Goal: Information Seeking & Learning: Learn about a topic

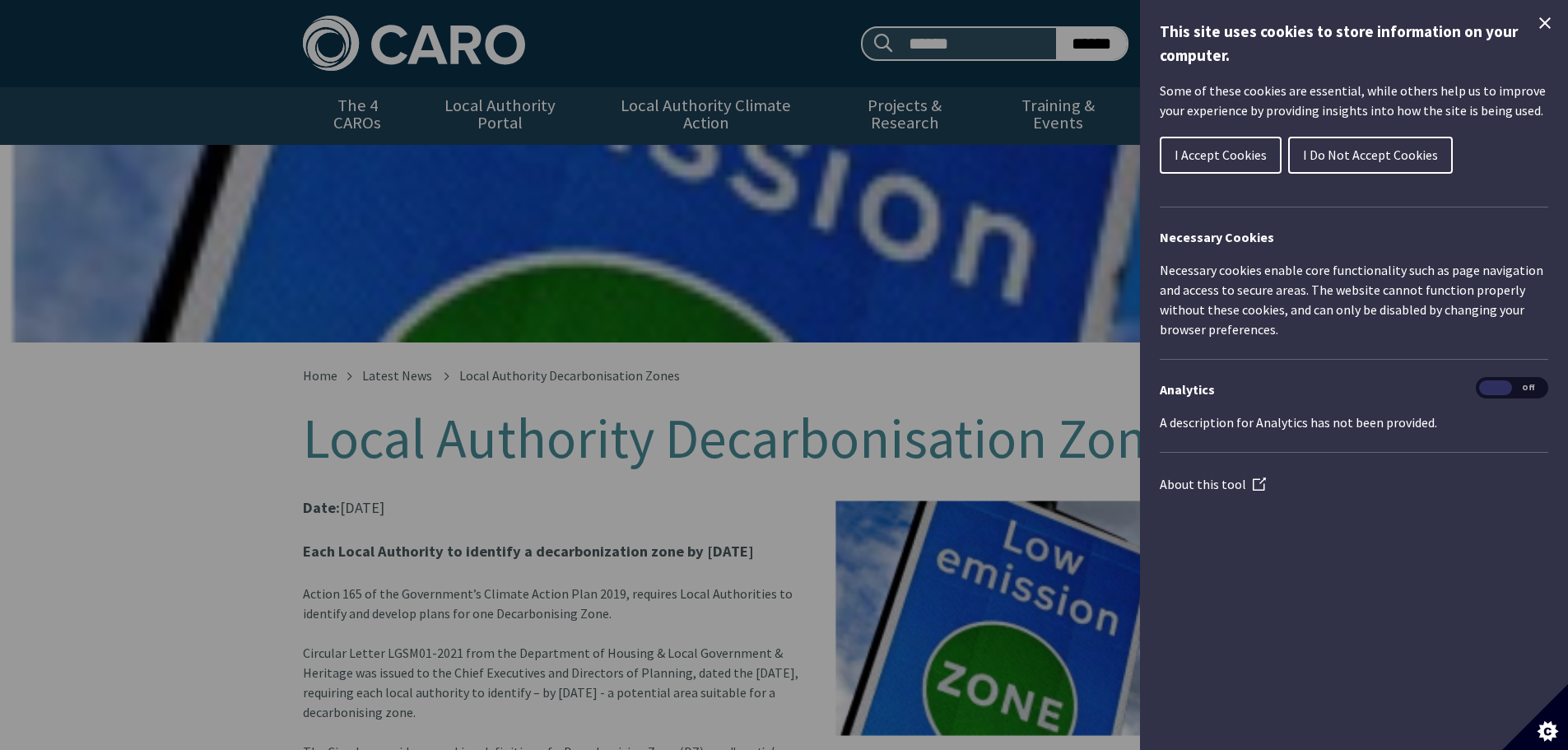
click at [1237, 148] on span "I Accept Cookies" at bounding box center [1221, 154] width 92 height 16
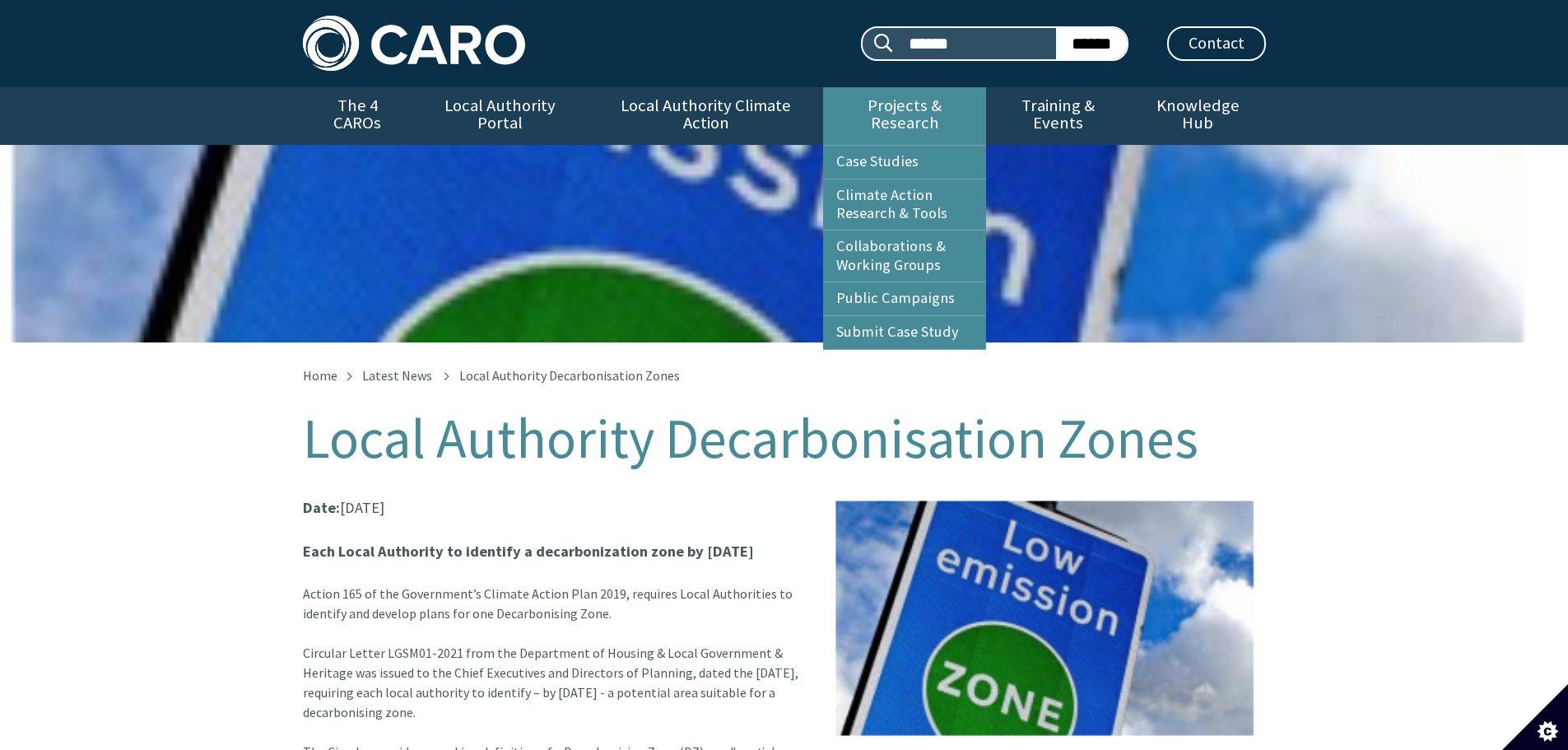
click at [912, 108] on link "Projects & Research" at bounding box center [905, 116] width 163 height 57
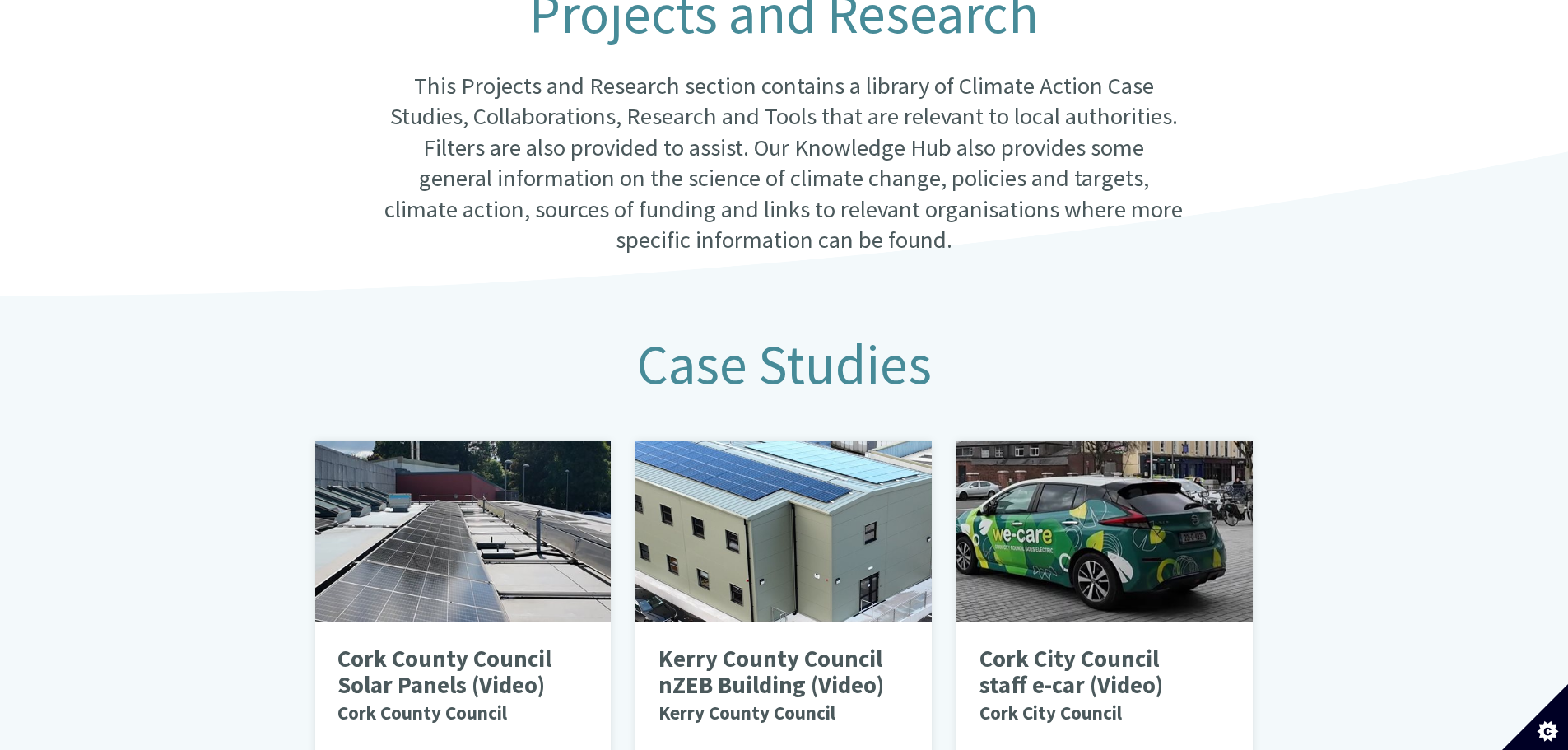
scroll to position [741, 0]
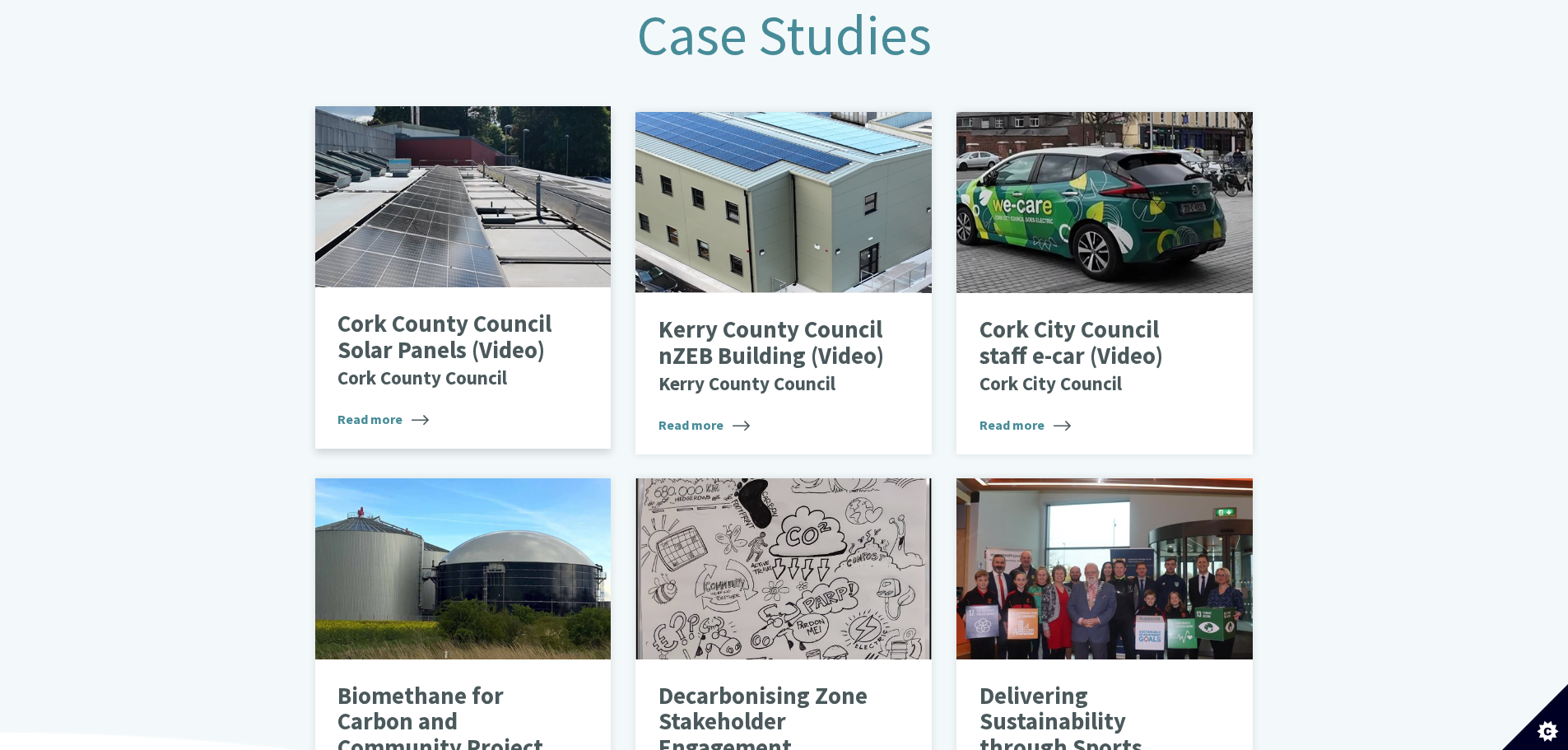
click at [526, 345] on p "Cork County Council Solar Panels (Video) Cork County Council" at bounding box center [450, 350] width 226 height 78
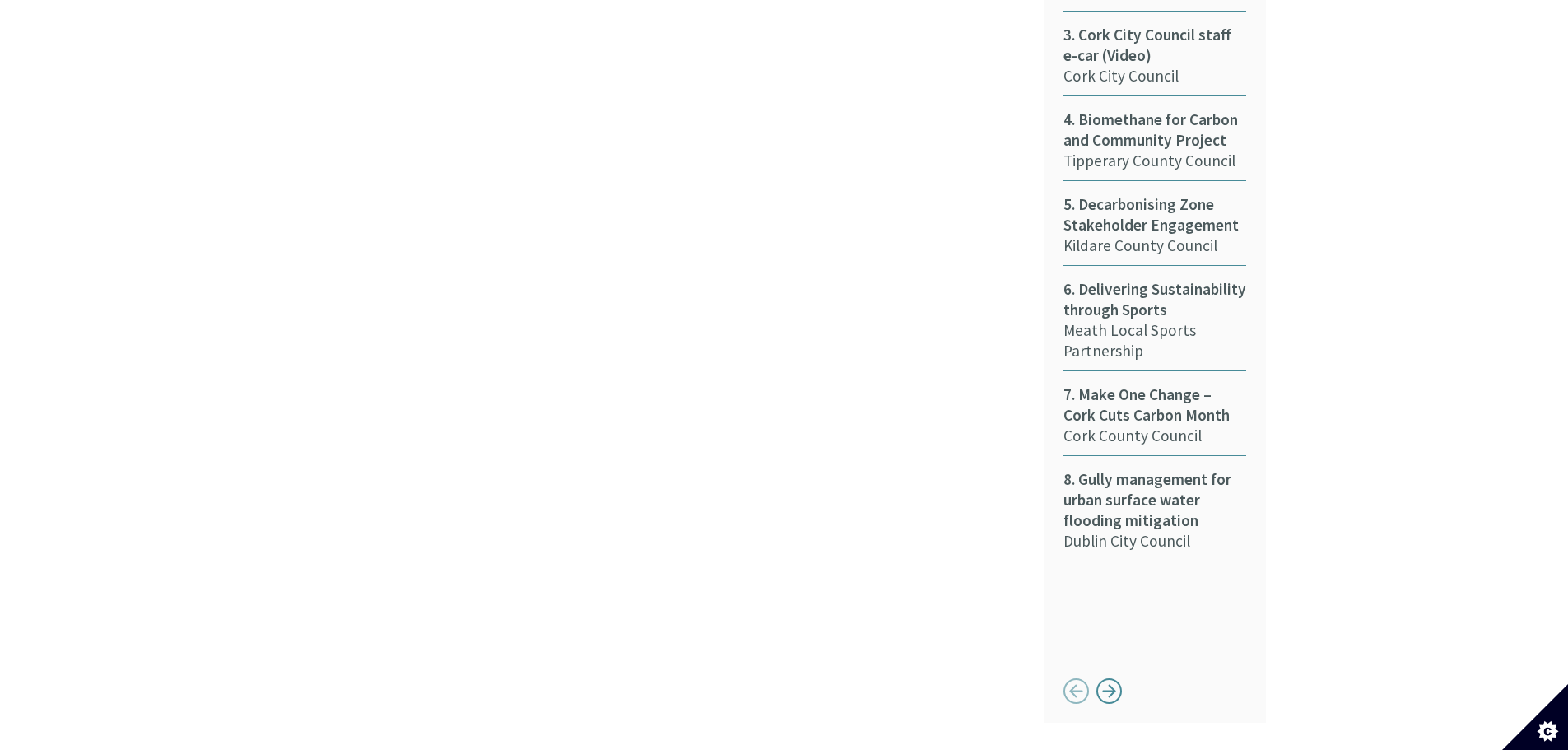
scroll to position [1400, 0]
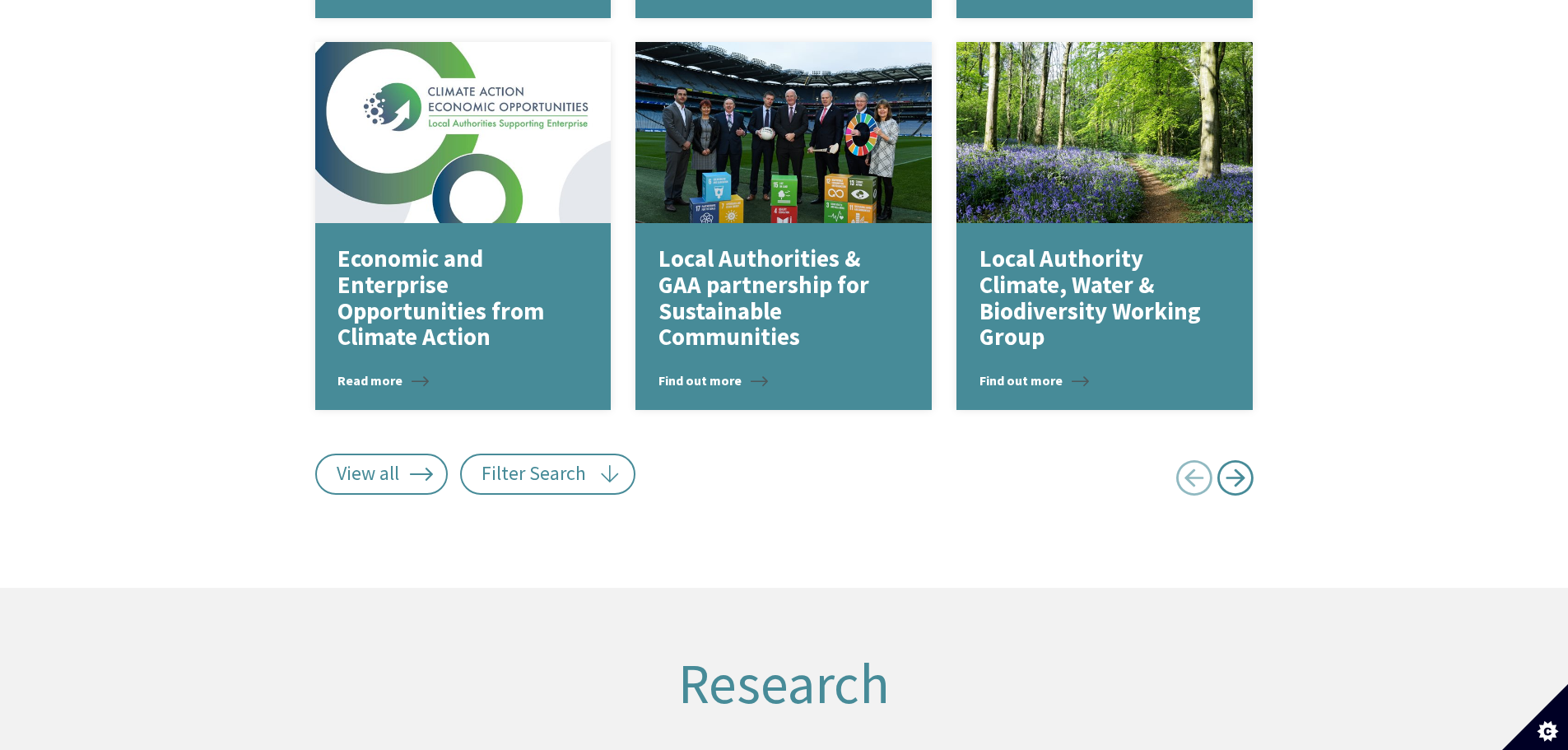
scroll to position [1729, 0]
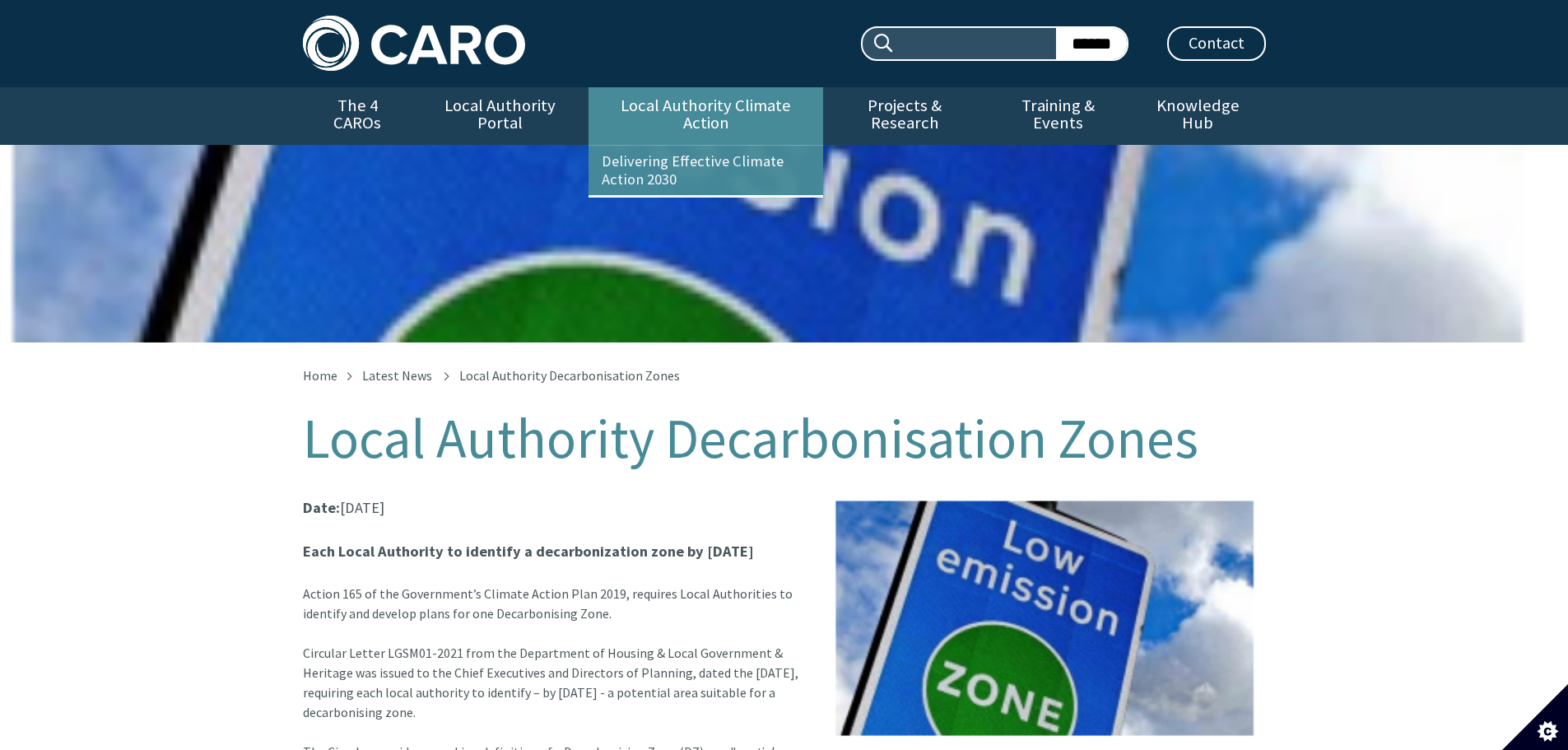
click at [680, 99] on link "Local Authority Climate Action" at bounding box center [706, 116] width 235 height 57
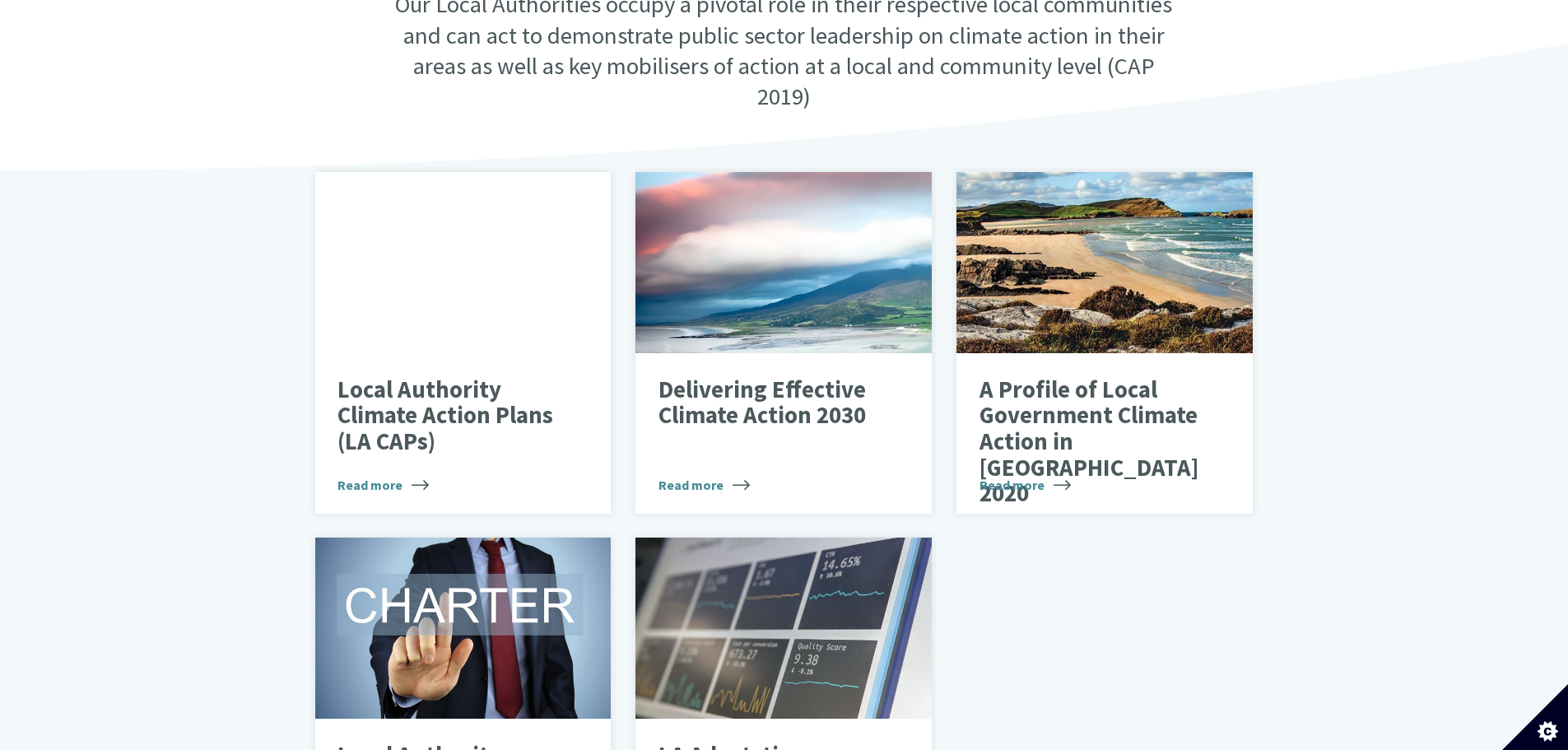
scroll to position [494, 0]
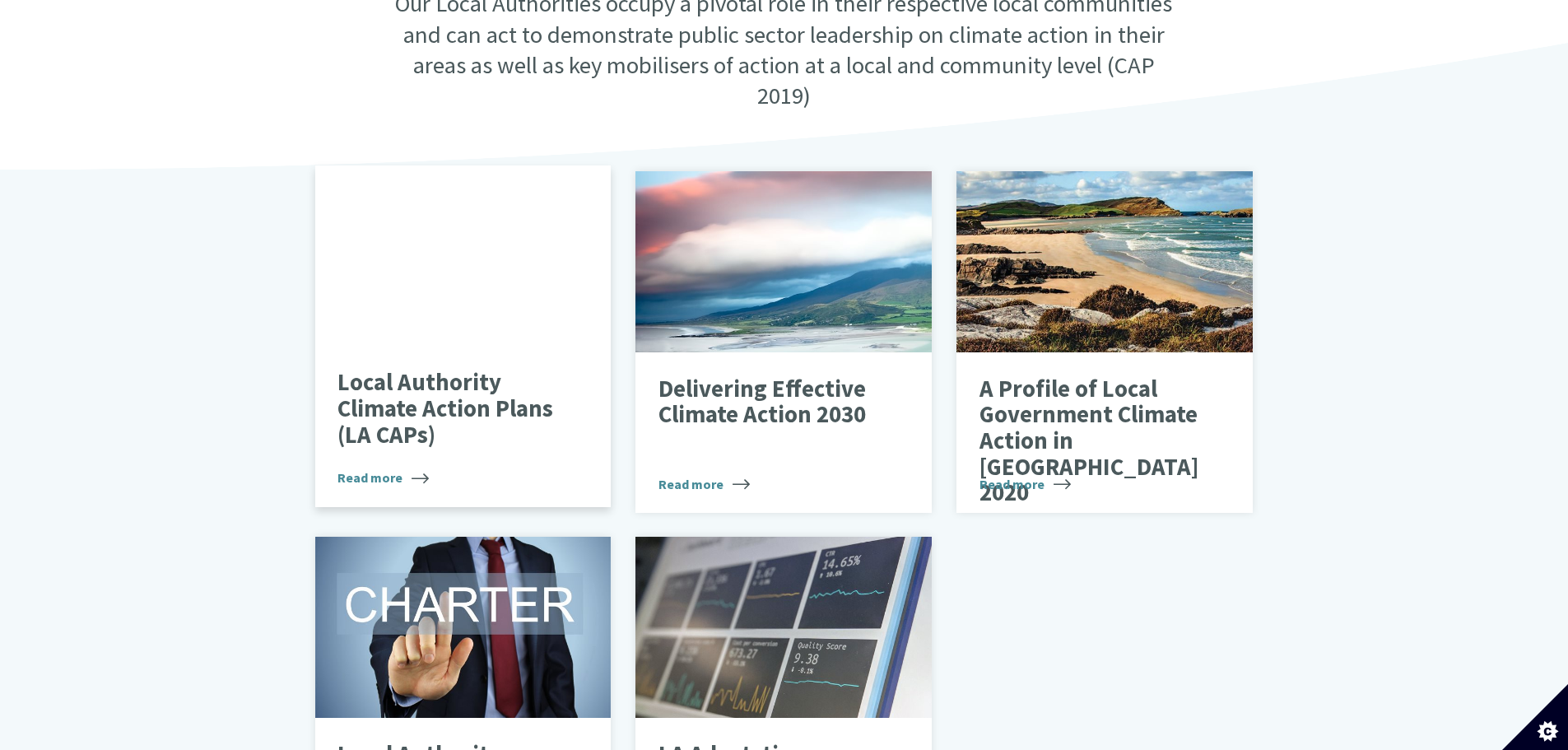
click at [525, 403] on p "Local Authority Climate Action Plans (LA CAPs)" at bounding box center [450, 408] width 226 height 78
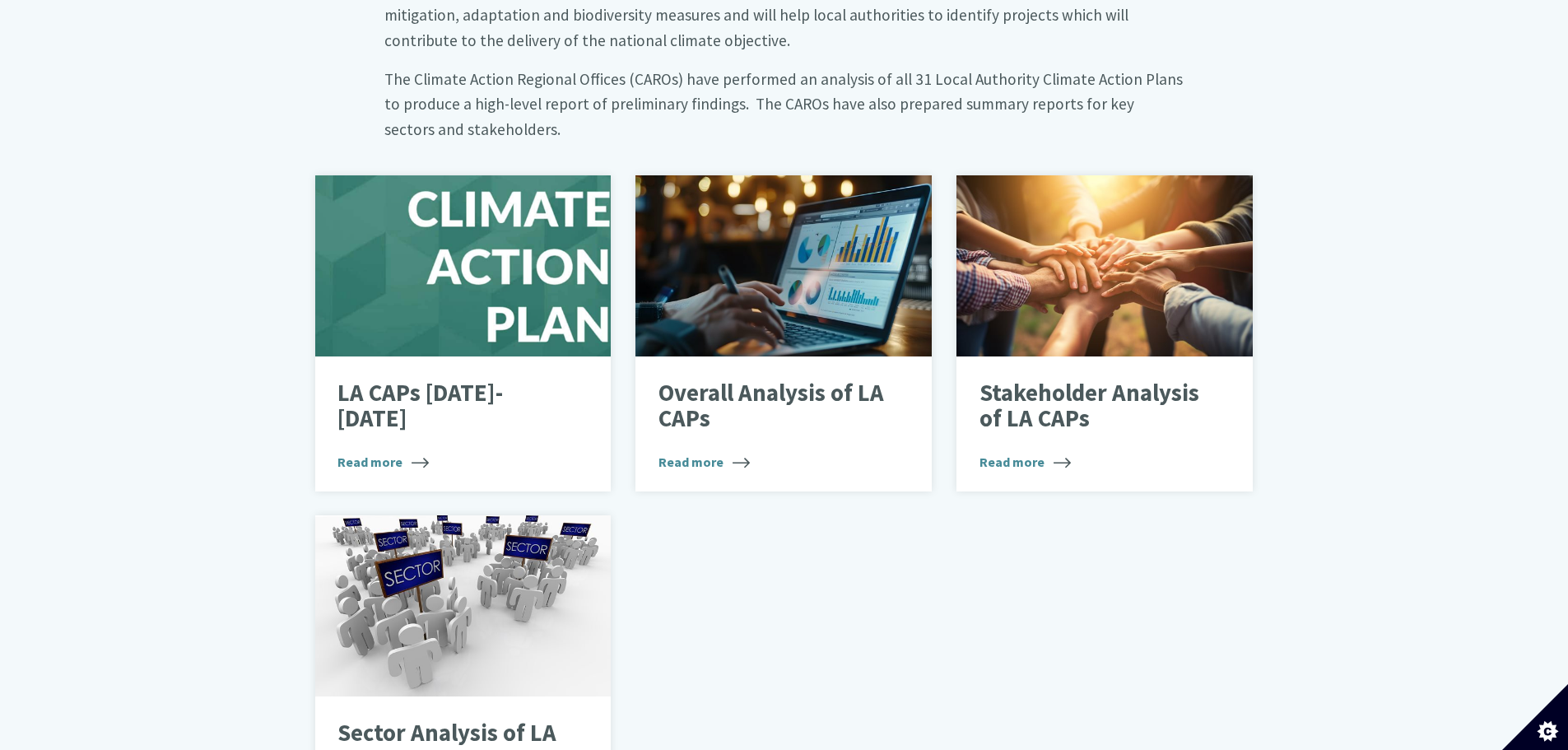
scroll to position [989, 0]
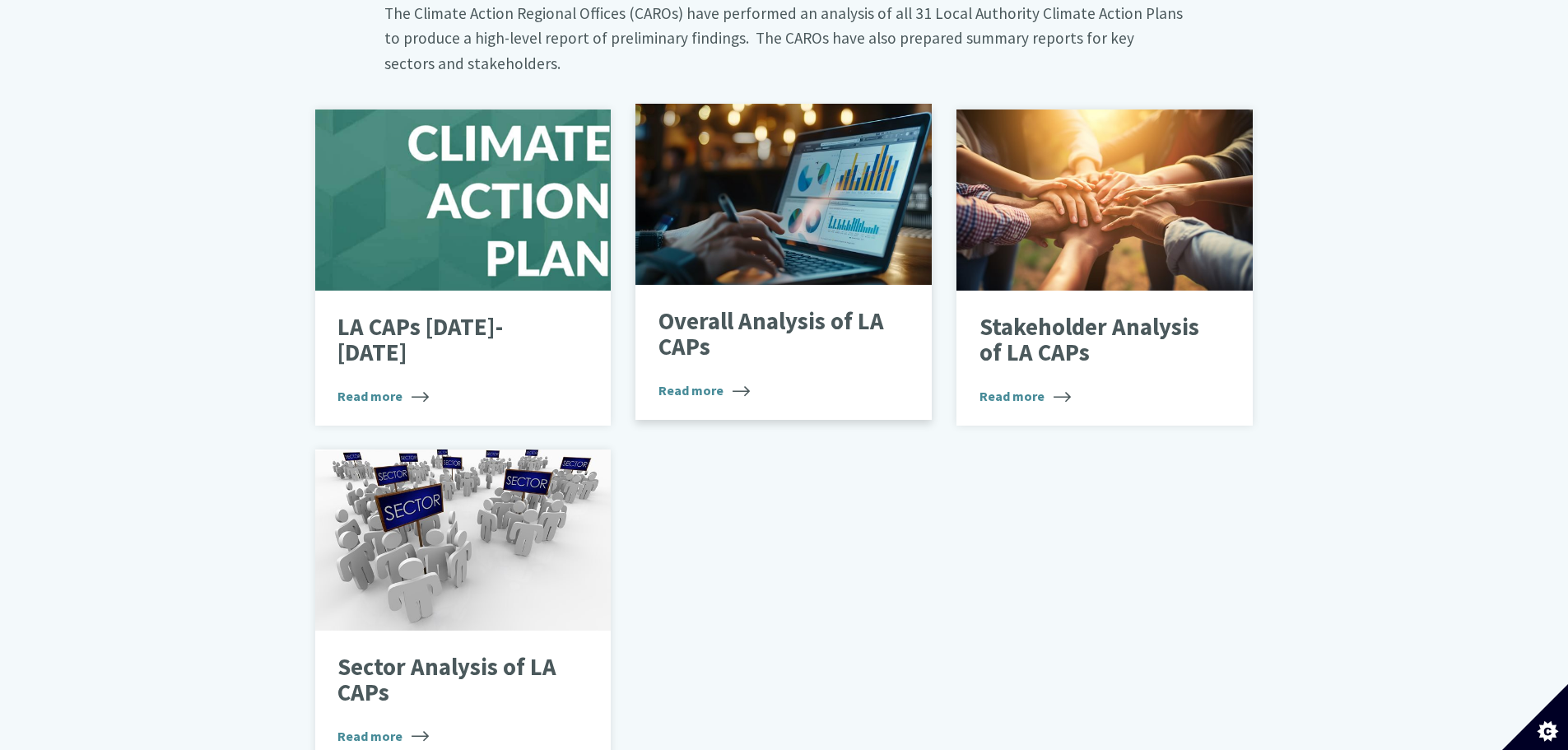
click at [797, 309] on p "Overall Analysis of LA CAPs" at bounding box center [772, 335] width 226 height 51
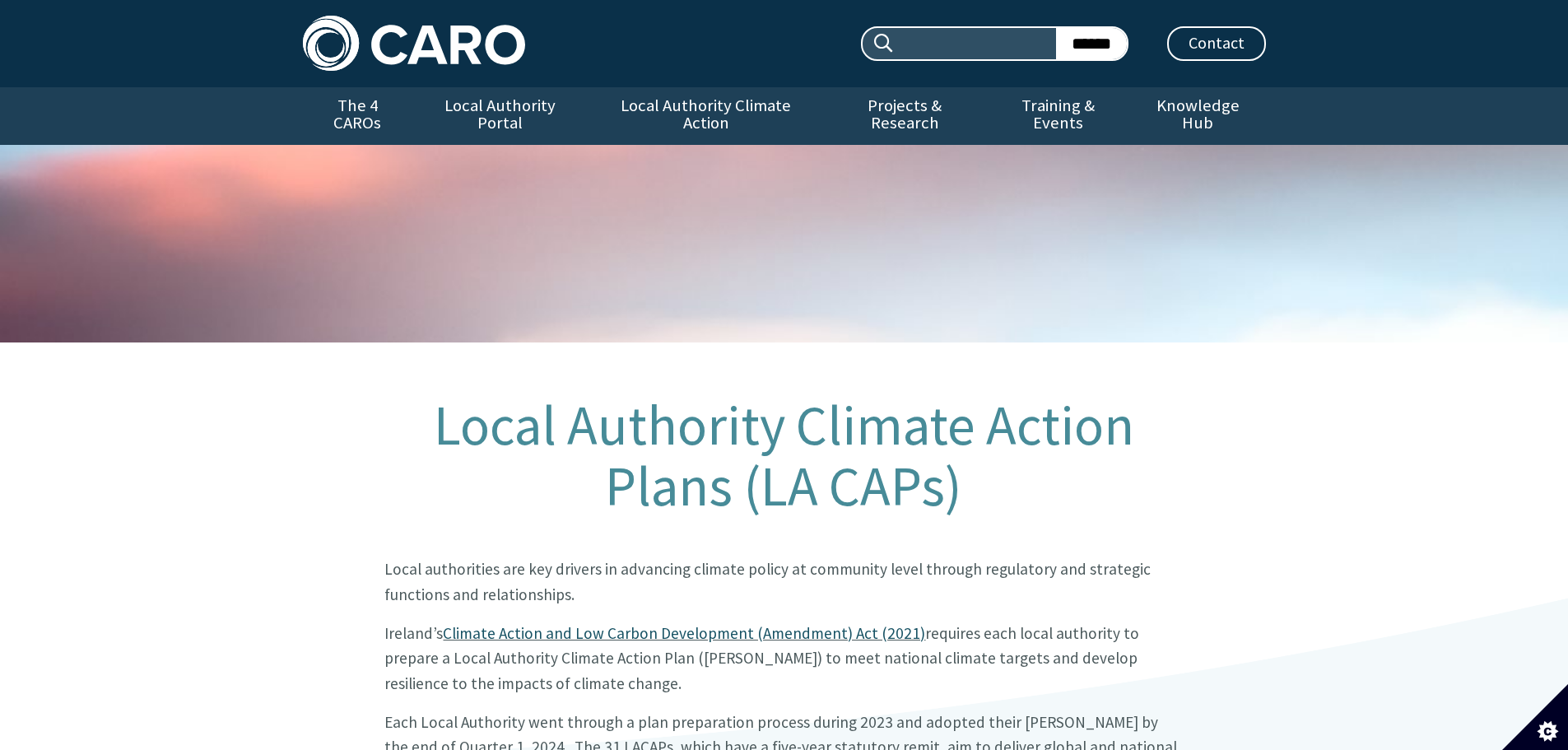
scroll to position [1001, 0]
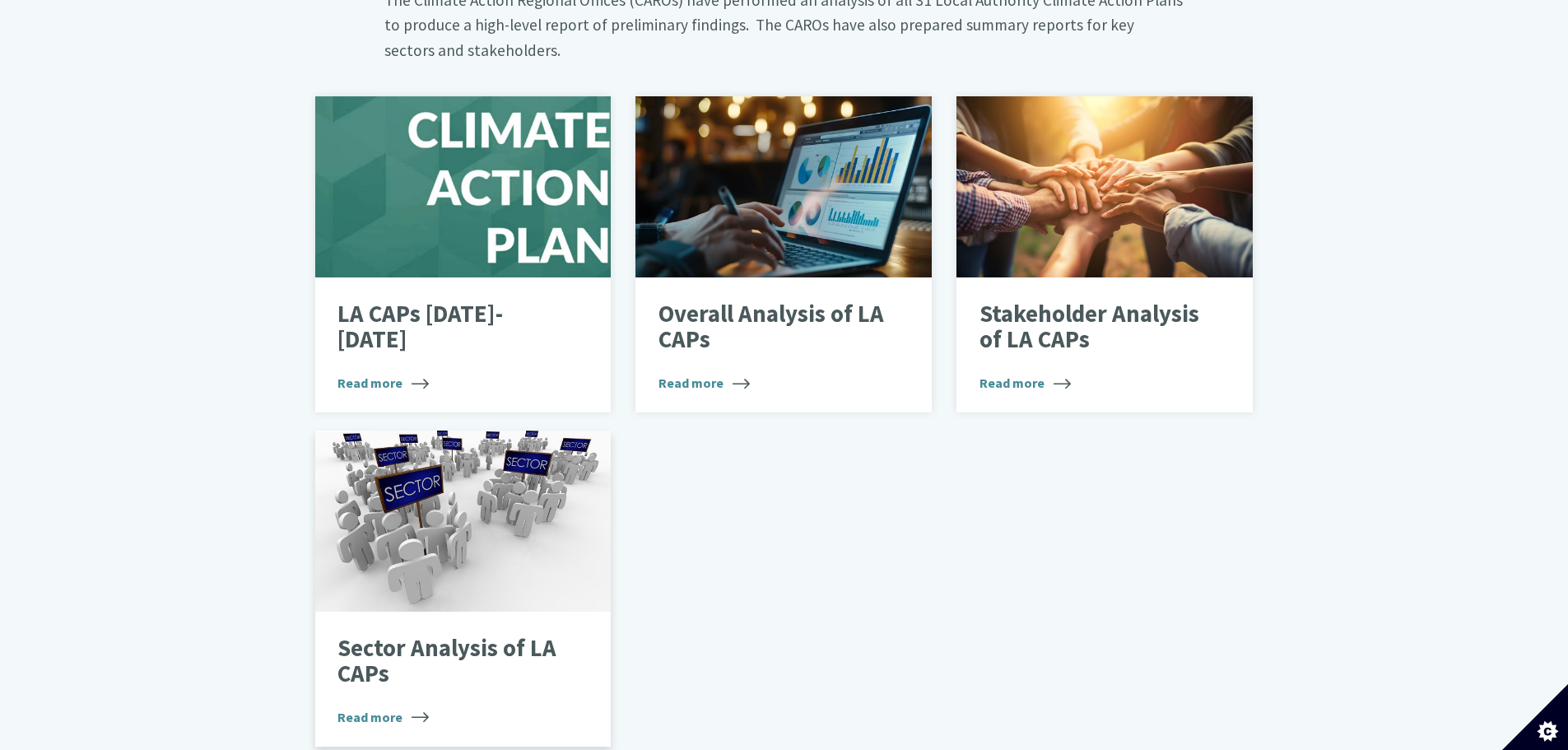
click at [474, 528] on div at bounding box center [464, 521] width 297 height 181
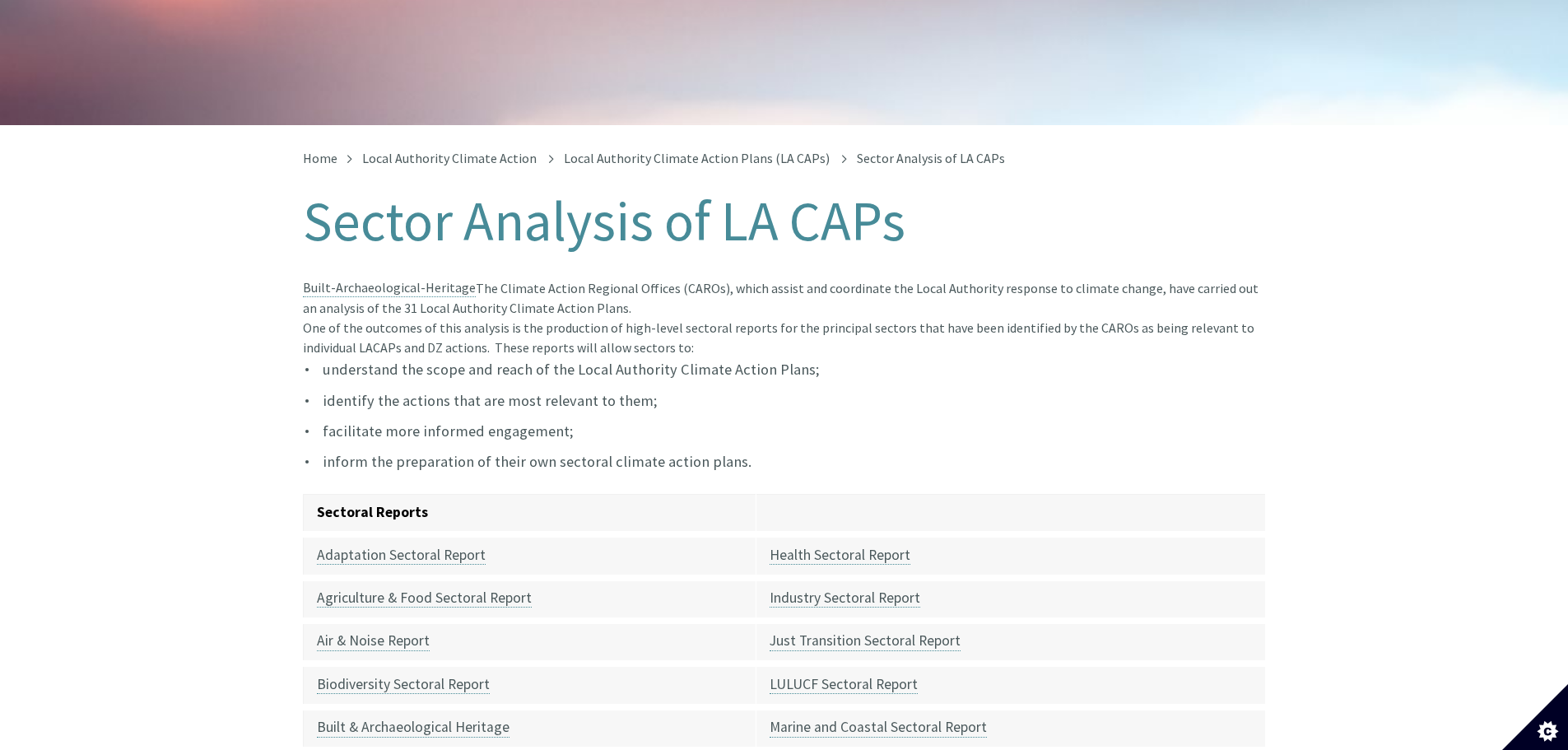
scroll to position [412, 0]
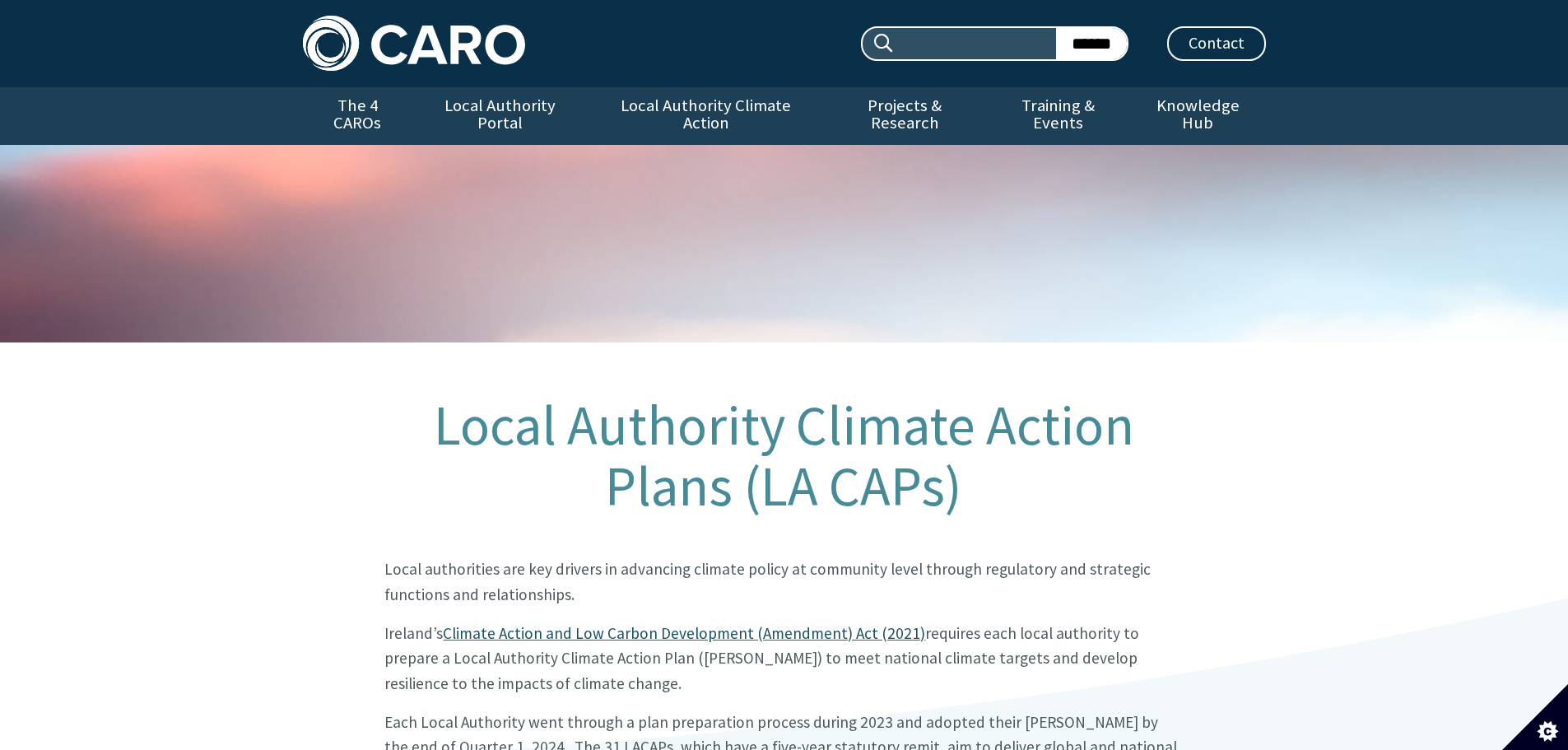
scroll to position [1014, 0]
